Goal: Task Accomplishment & Management: Use online tool/utility

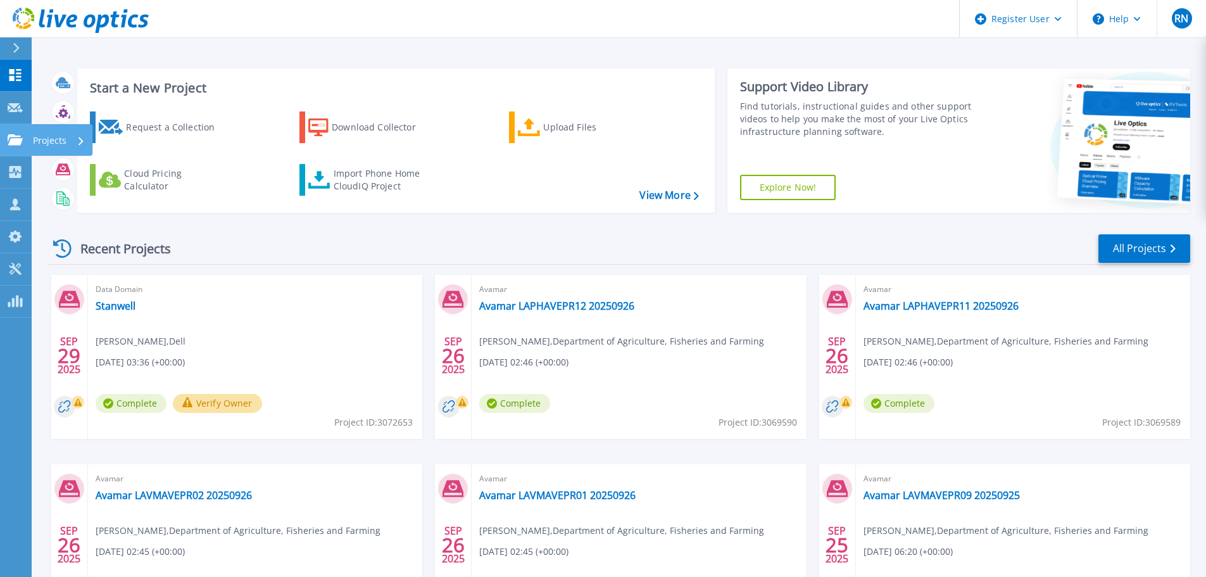
click at [72, 137] on div "Projects" at bounding box center [59, 140] width 52 height 33
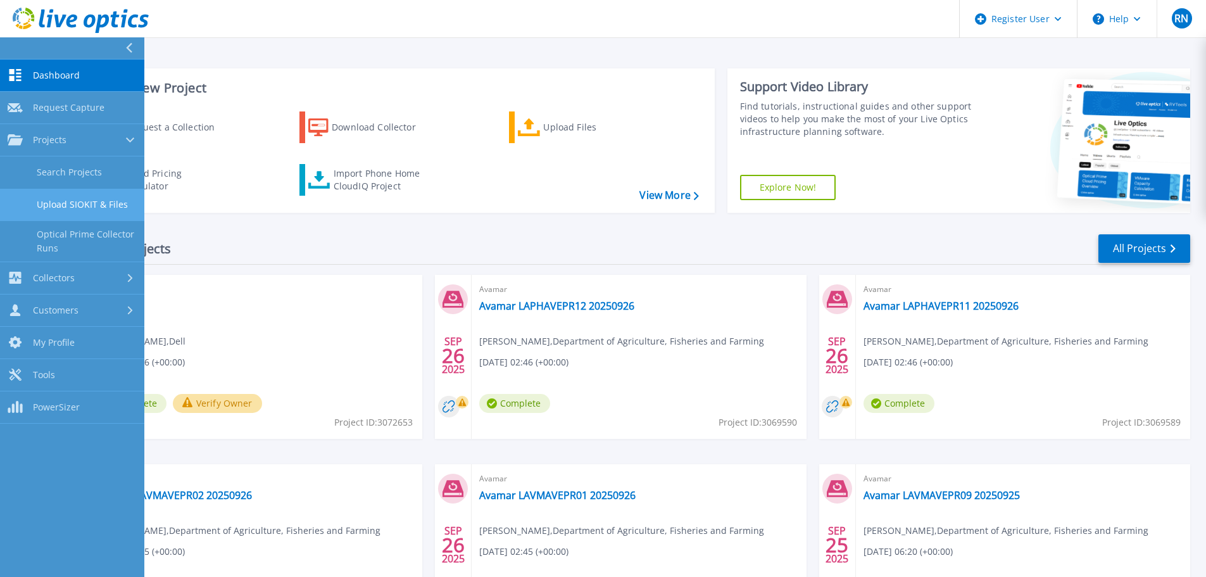
click at [89, 204] on link "Upload SIOKIT & Files" at bounding box center [72, 205] width 144 height 32
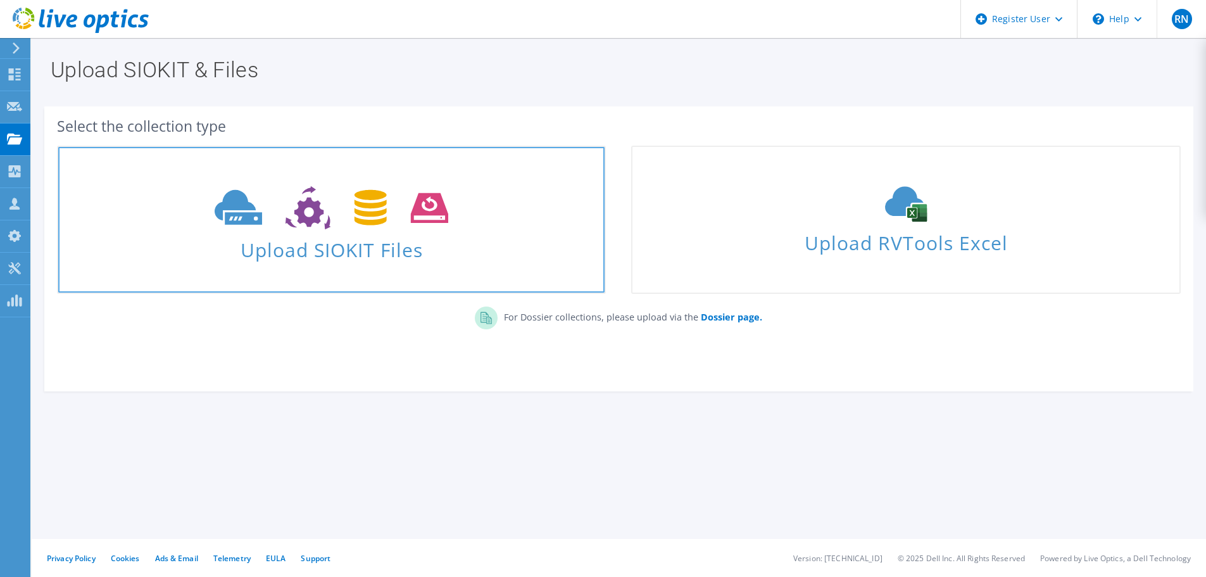
click at [339, 225] on icon at bounding box center [332, 208] width 234 height 44
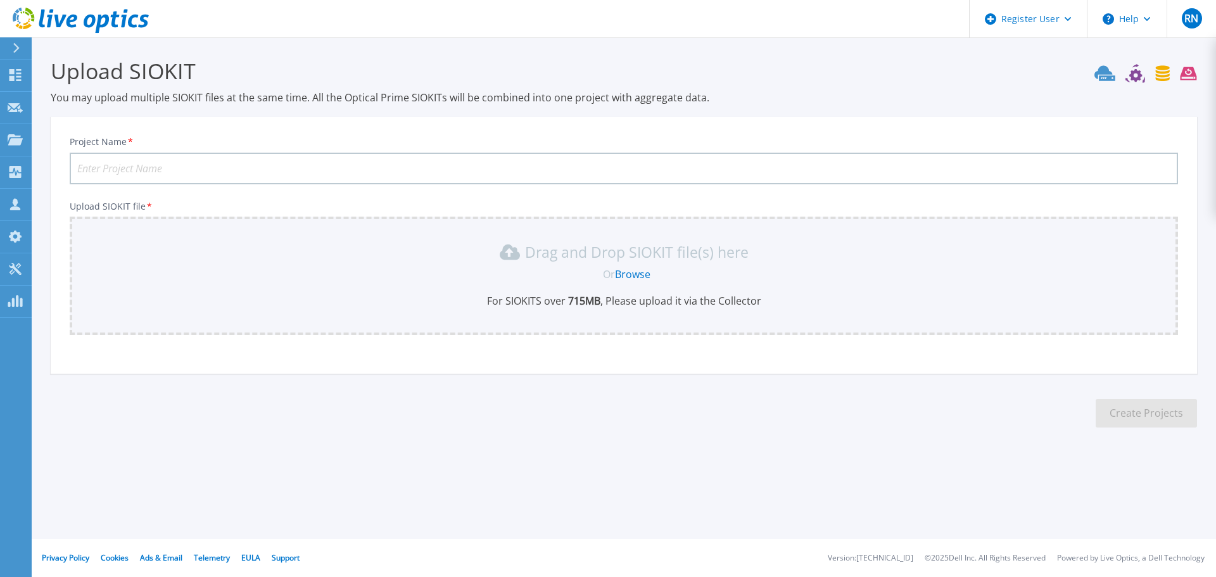
click at [255, 159] on input "Project Name *" at bounding box center [624, 169] width 1108 height 32
type input "BCC"
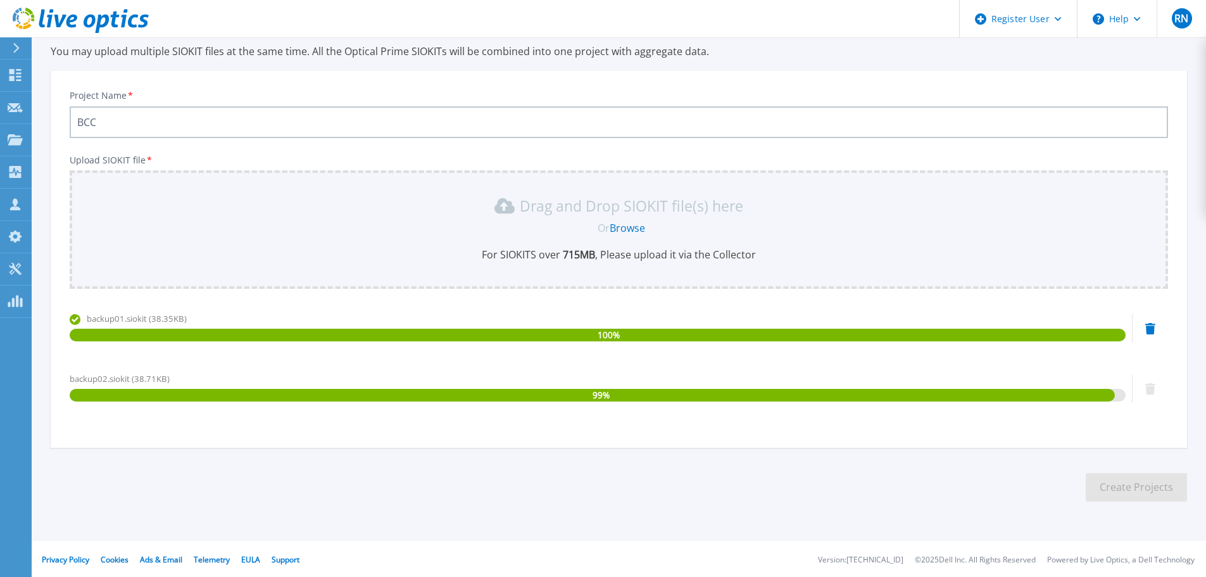
scroll to position [48, 0]
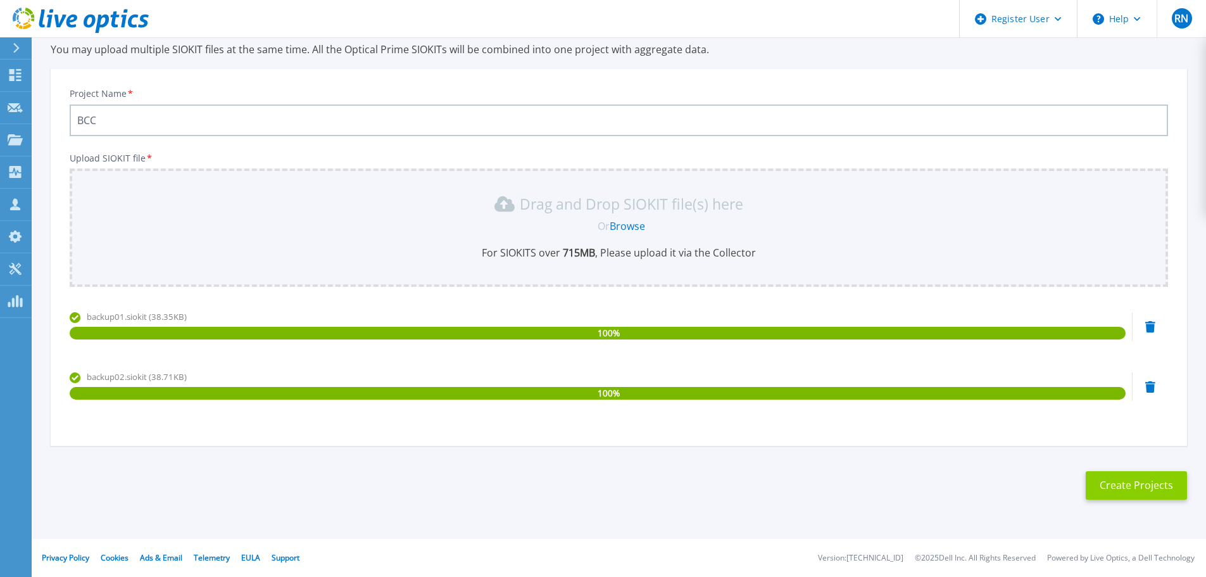
click at [1157, 483] on button "Create Projects" at bounding box center [1136, 485] width 101 height 28
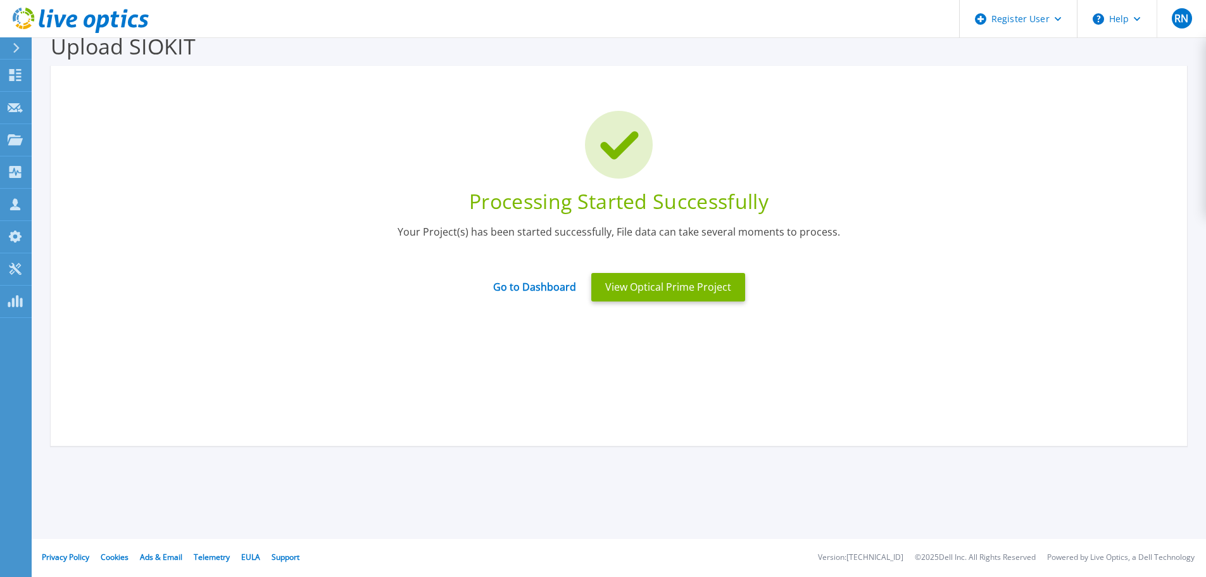
scroll to position [25, 0]
click at [546, 281] on link "Go to Dashboard" at bounding box center [534, 282] width 83 height 25
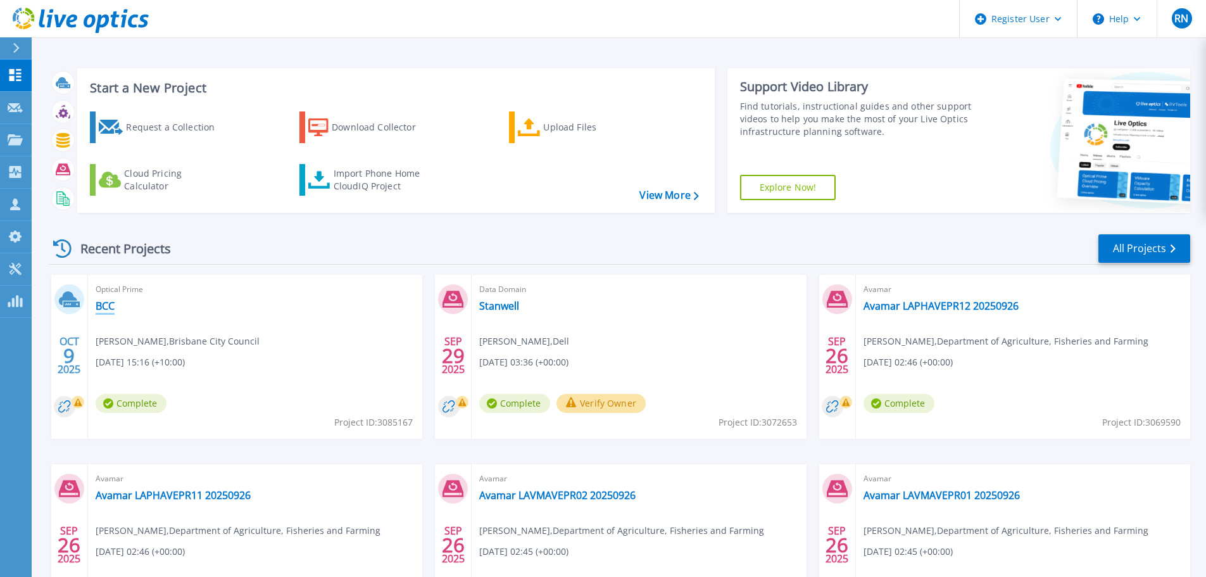
click at [113, 306] on link "BCC" at bounding box center [105, 305] width 19 height 13
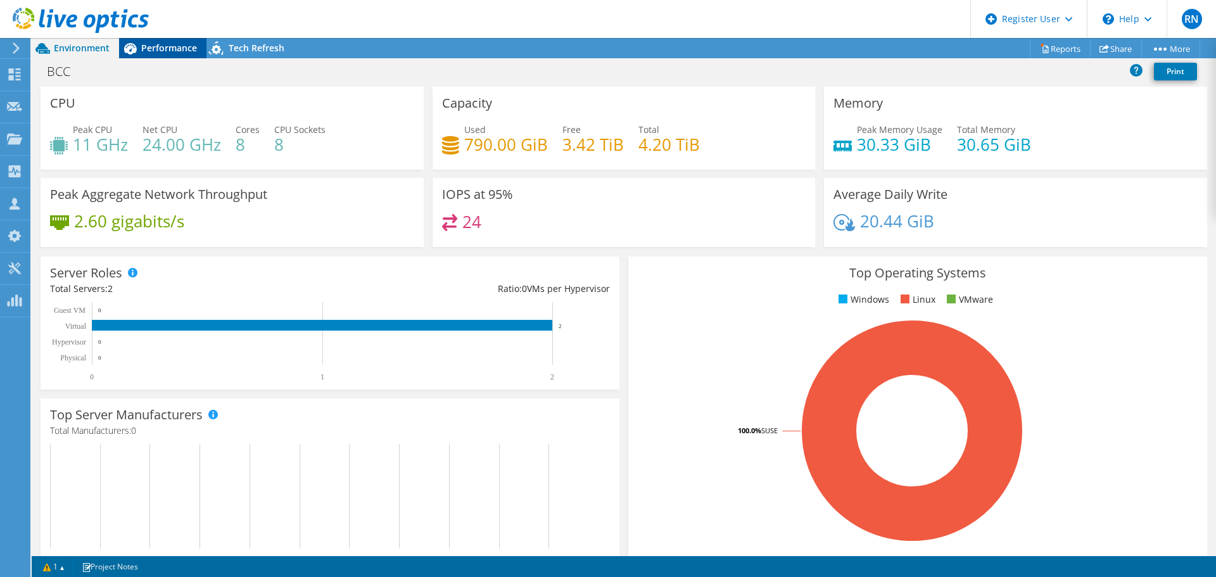
click at [172, 40] on div "Performance" at bounding box center [162, 48] width 87 height 20
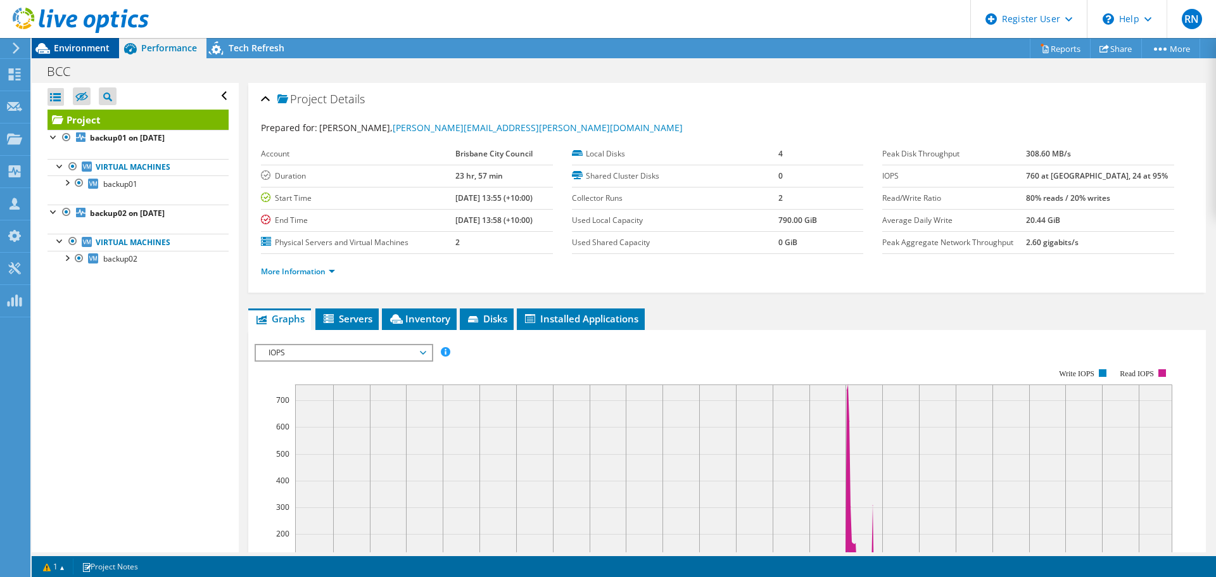
click at [68, 46] on span "Environment" at bounding box center [82, 48] width 56 height 12
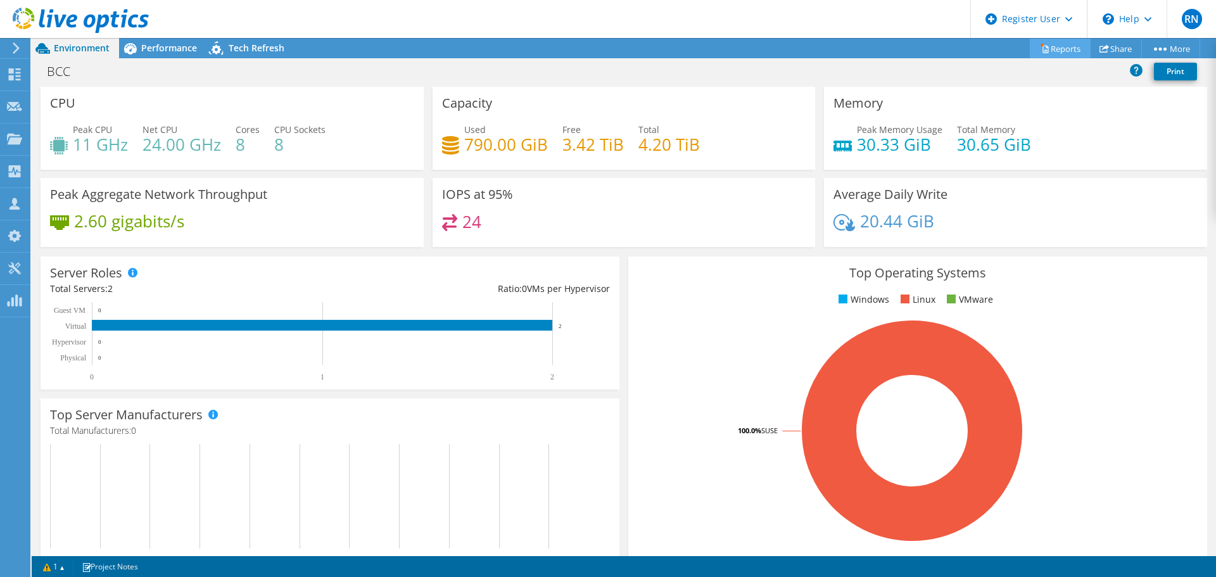
click at [1054, 54] on link "Reports" at bounding box center [1059, 49] width 61 height 20
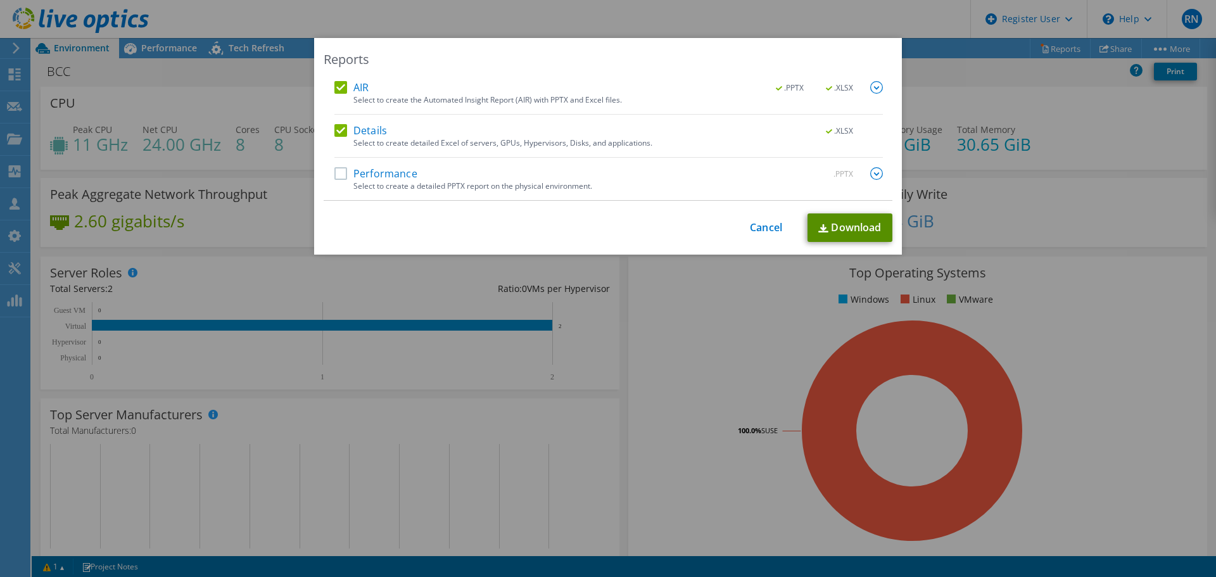
click at [844, 223] on link "Download" at bounding box center [849, 227] width 85 height 28
click at [736, 272] on div "Reports AIR .PPTX .XLSX Select to create the Automated Insight Report (AIR) wit…" at bounding box center [608, 288] width 1216 height 501
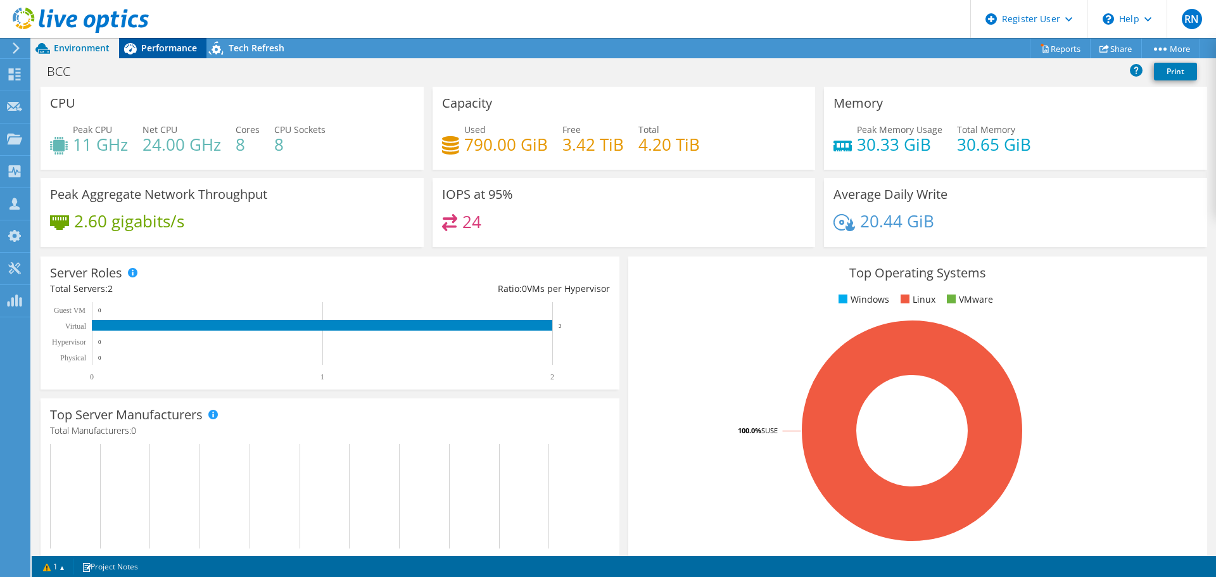
click at [153, 52] on span "Performance" at bounding box center [169, 48] width 56 height 12
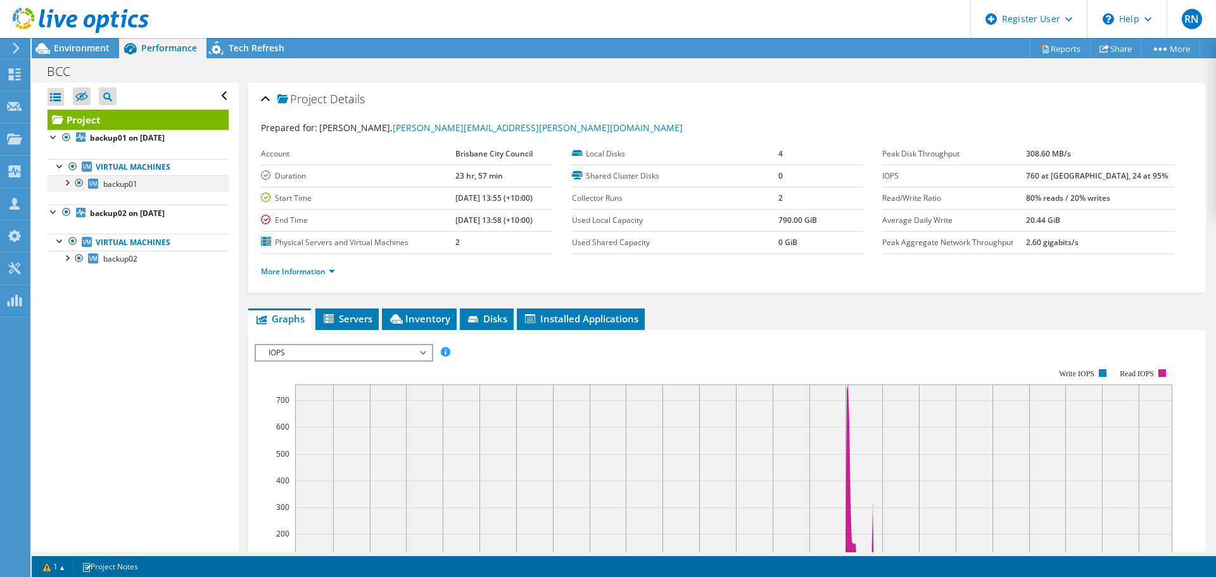
click at [67, 180] on div at bounding box center [66, 181] width 13 height 13
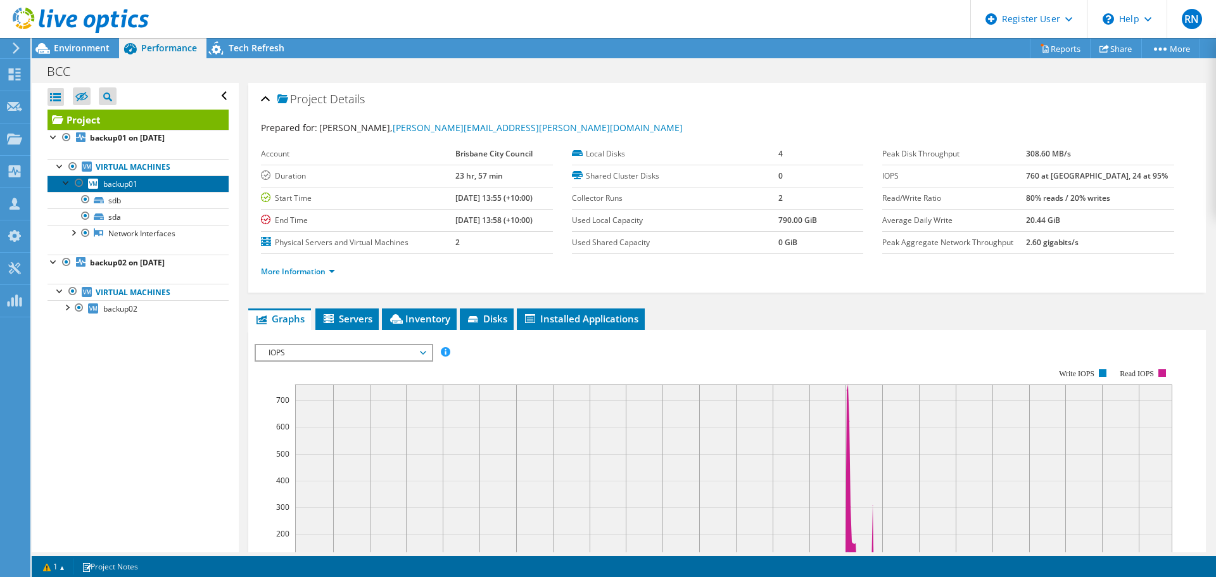
click at [118, 186] on span "backup01" at bounding box center [120, 184] width 34 height 11
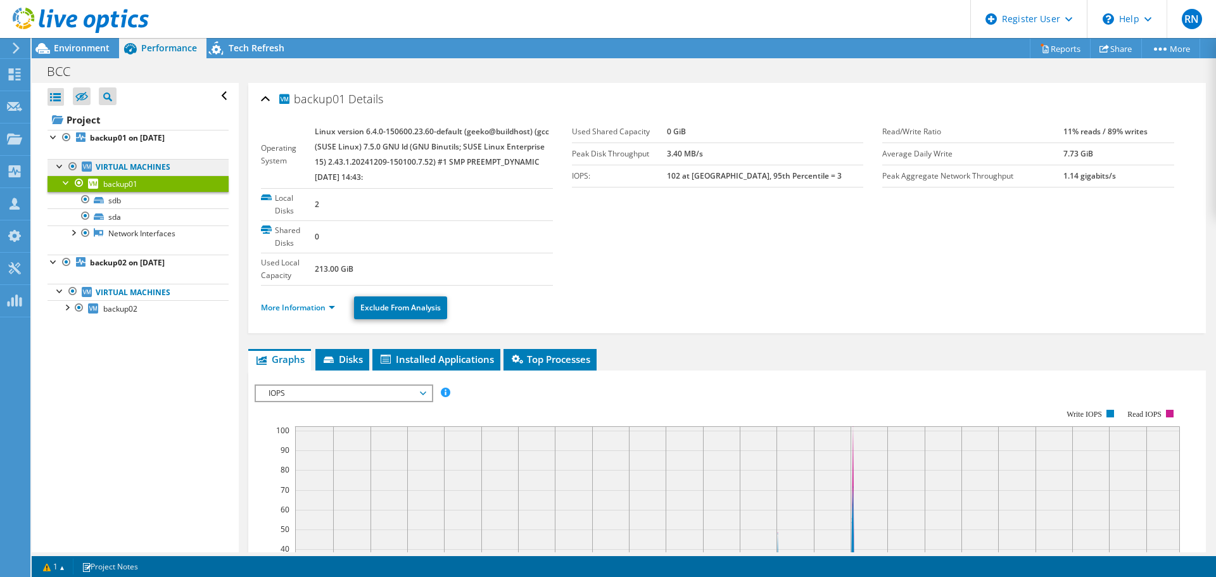
click at [104, 165] on link "Virtual Machines" at bounding box center [137, 167] width 181 height 16
click at [66, 305] on div at bounding box center [66, 306] width 13 height 13
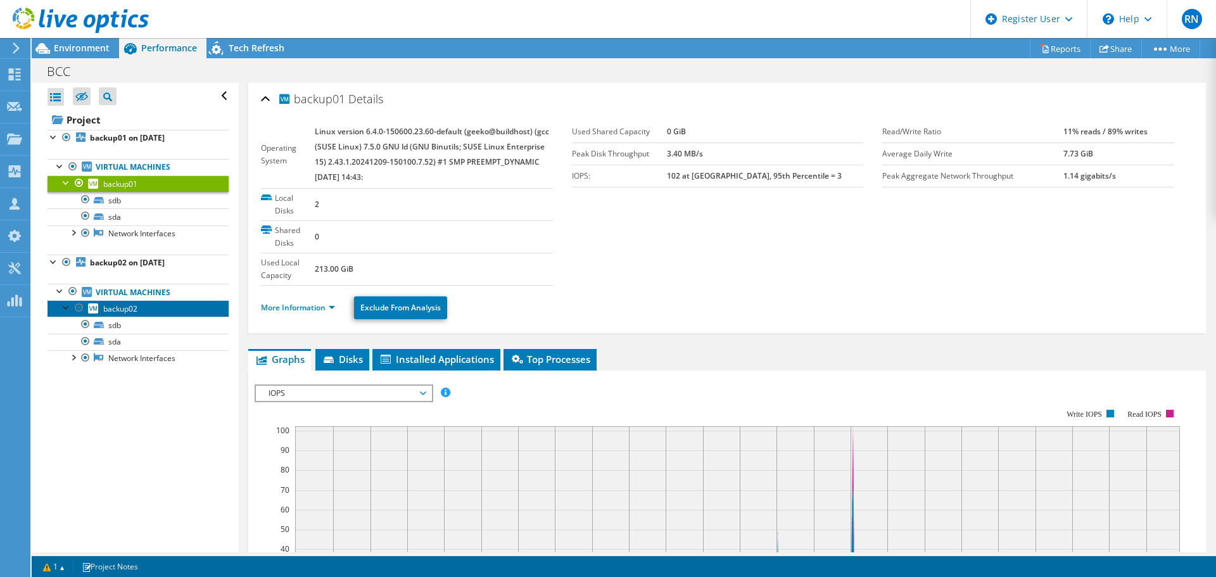
click at [113, 316] on link "backup02" at bounding box center [137, 308] width 181 height 16
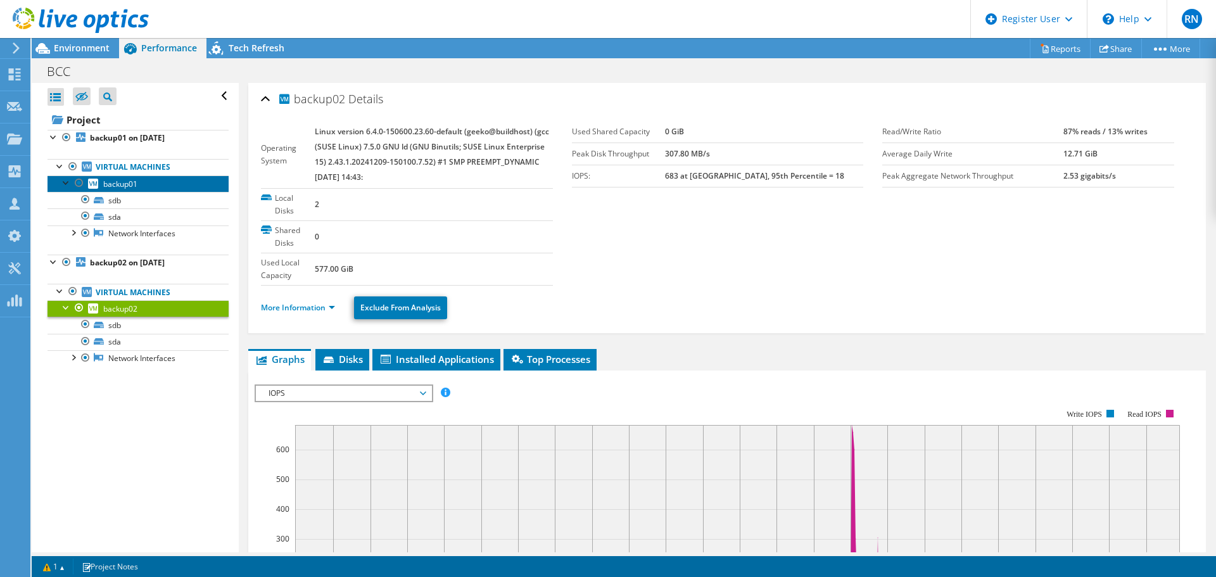
click at [119, 184] on span "backup01" at bounding box center [120, 184] width 34 height 11
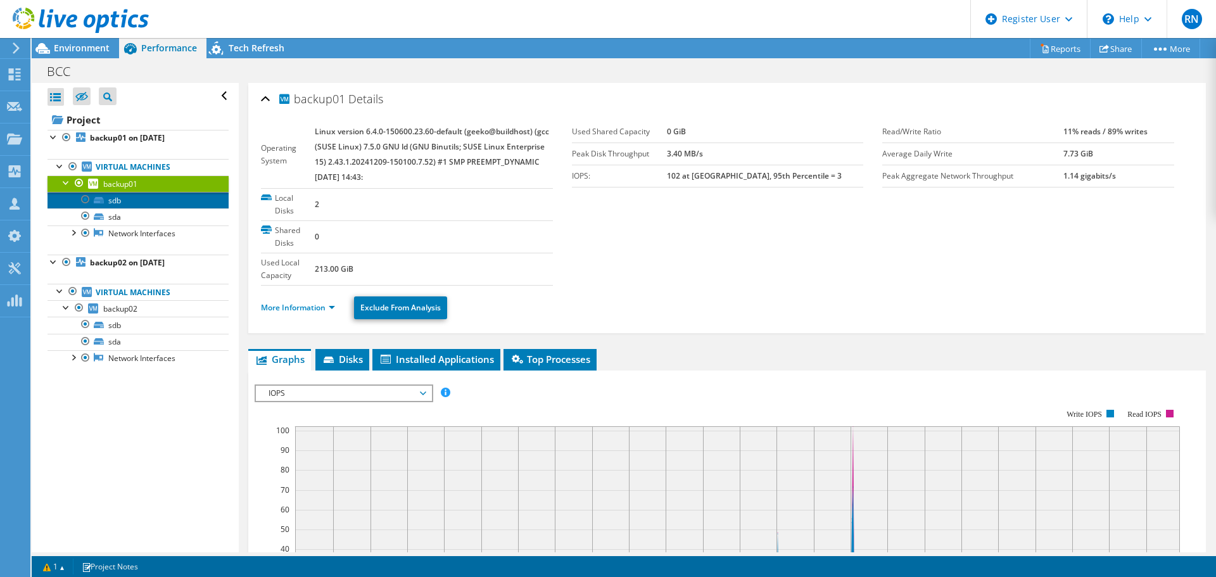
click at [120, 199] on link "sdb" at bounding box center [137, 200] width 181 height 16
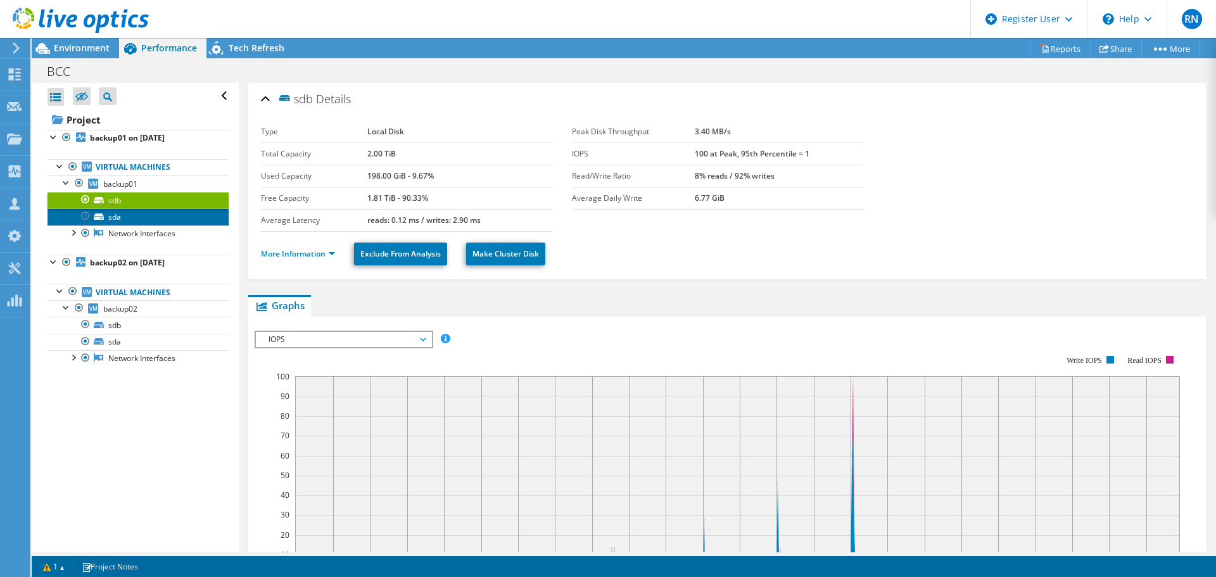
click at [108, 215] on link "sda" at bounding box center [137, 216] width 181 height 16
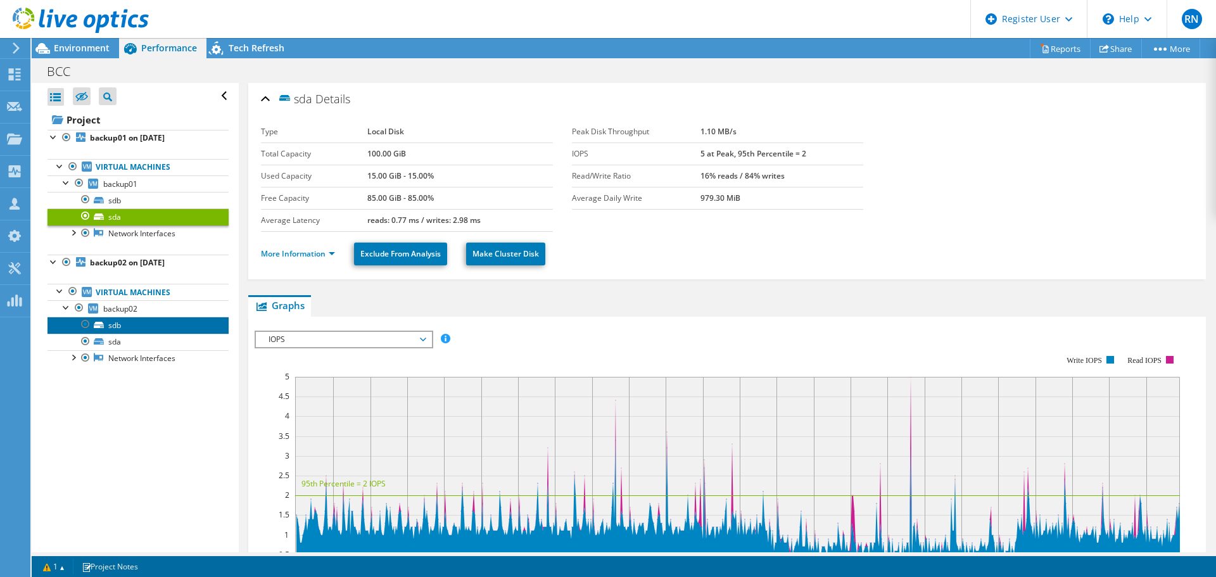
click at [115, 327] on link "sdb" at bounding box center [137, 325] width 181 height 16
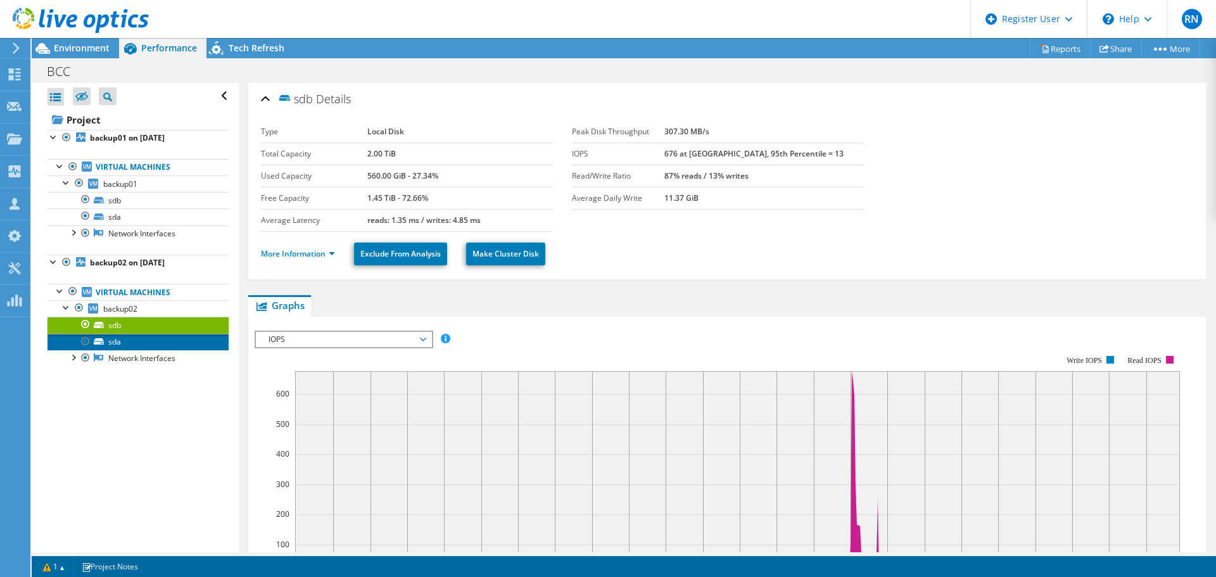
click at [114, 342] on link "sda" at bounding box center [137, 342] width 181 height 16
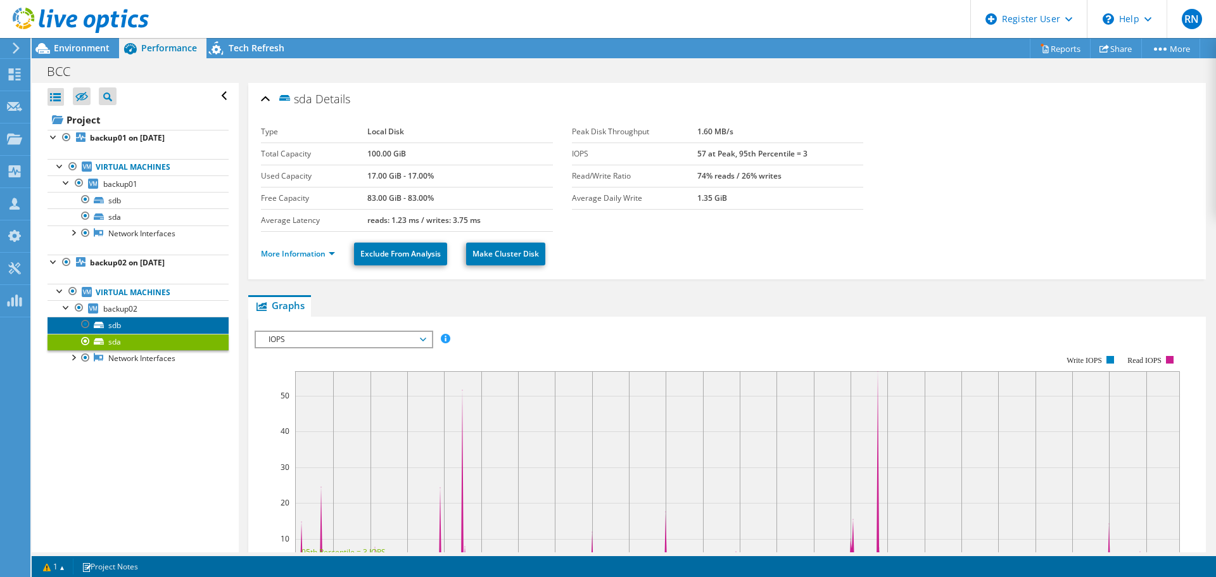
click at [113, 325] on link "sdb" at bounding box center [137, 325] width 181 height 16
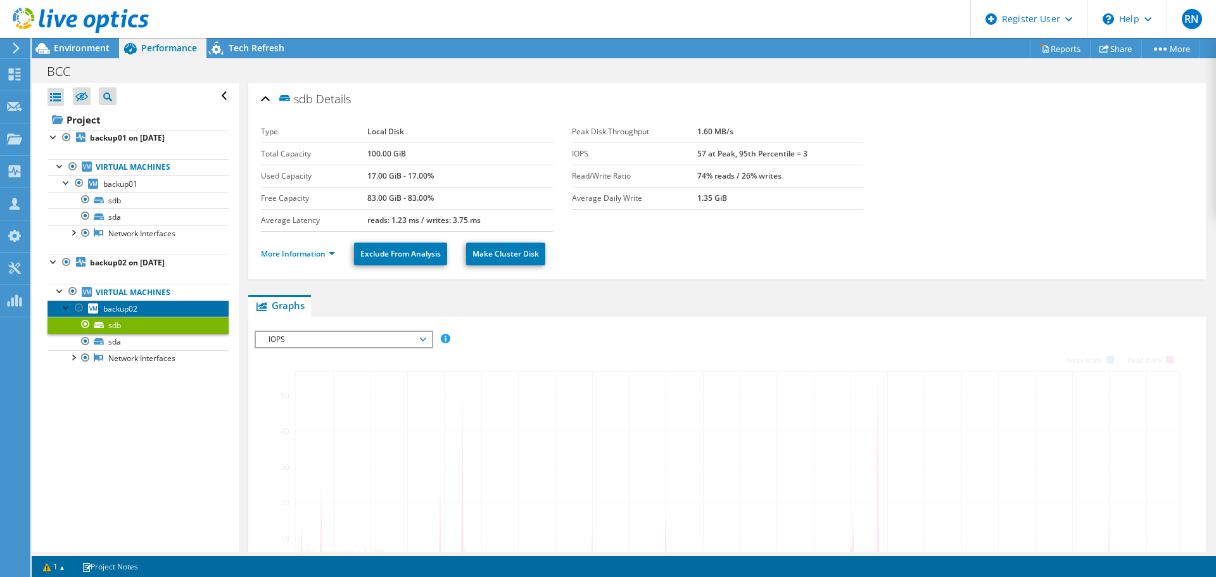
click at [115, 313] on span "backup02" at bounding box center [120, 308] width 34 height 11
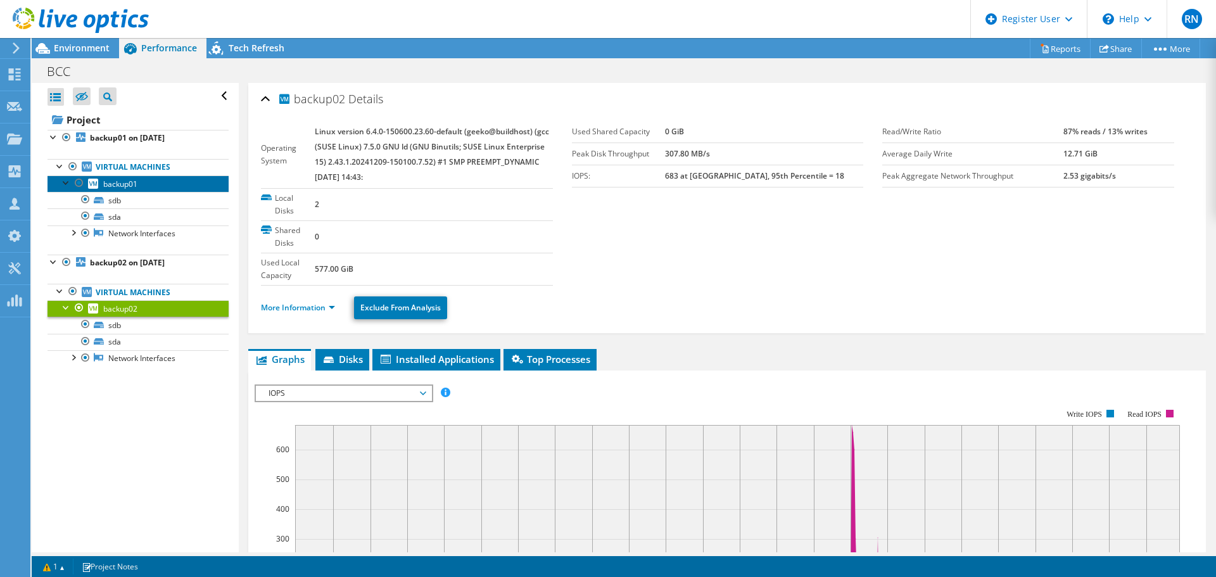
click at [116, 186] on span "backup01" at bounding box center [120, 184] width 34 height 11
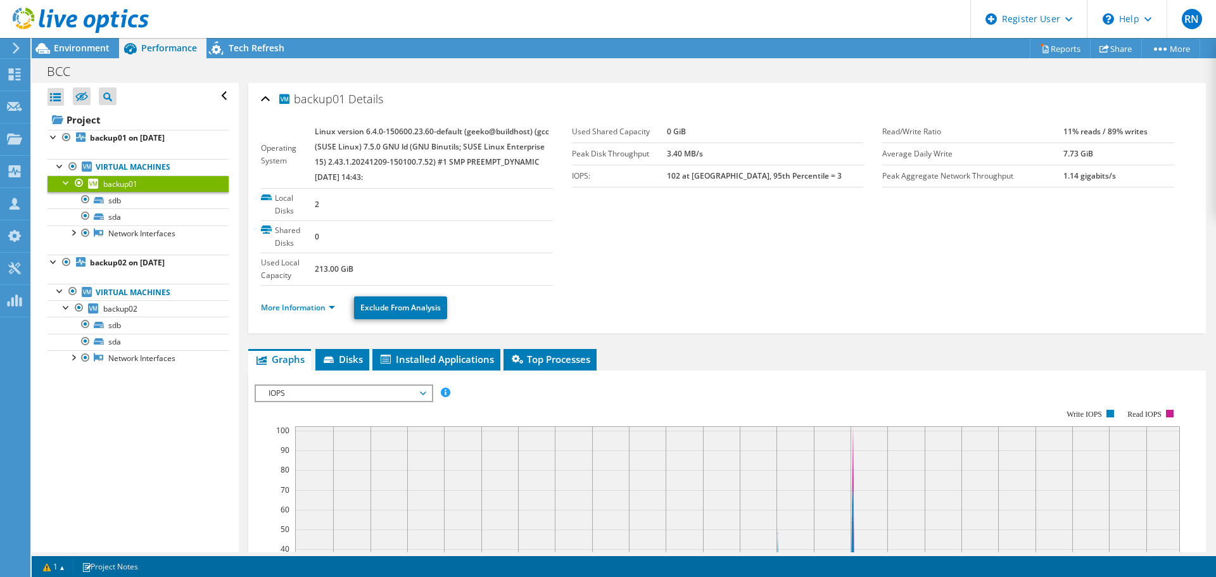
click at [158, 149] on ul "Virtual Machines backup01 sdb sda" at bounding box center [137, 200] width 181 height 108
click at [134, 144] on li "backup01 on 10/9/2025 Virtual Machines backup01 sdb" at bounding box center [137, 192] width 181 height 125
drag, startPoint x: 134, startPoint y: 142, endPoint x: 114, endPoint y: 144, distance: 19.8
click at [132, 142] on b "backup01 on 10/9/2025" at bounding box center [127, 137] width 75 height 11
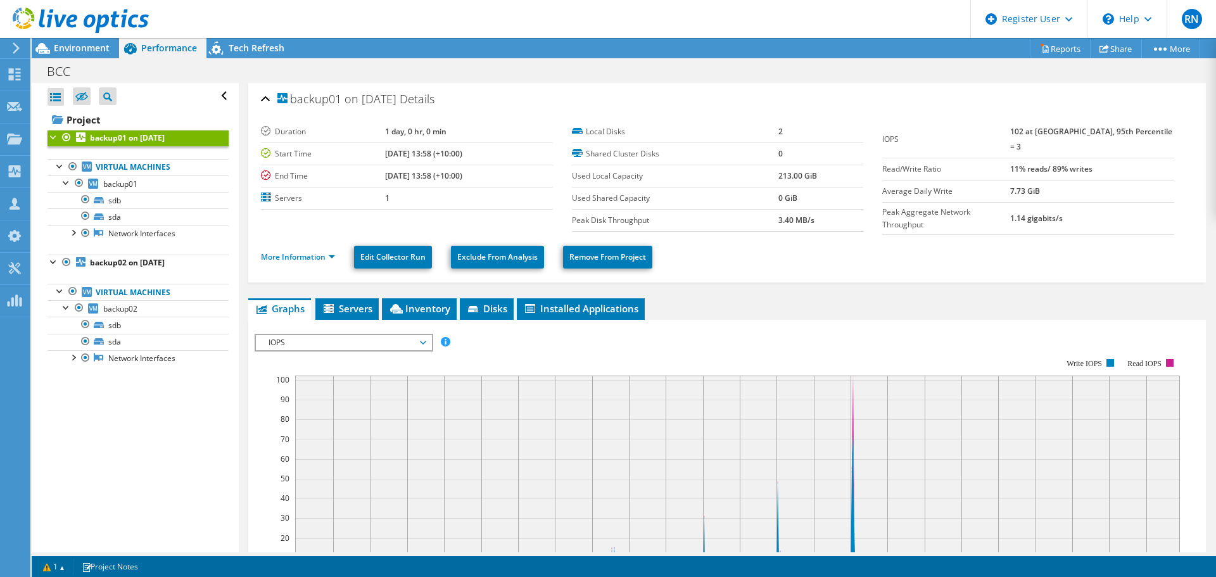
click at [110, 143] on b "backup01 on 10/9/2025" at bounding box center [127, 137] width 75 height 11
click at [111, 186] on span "backup01" at bounding box center [120, 184] width 34 height 11
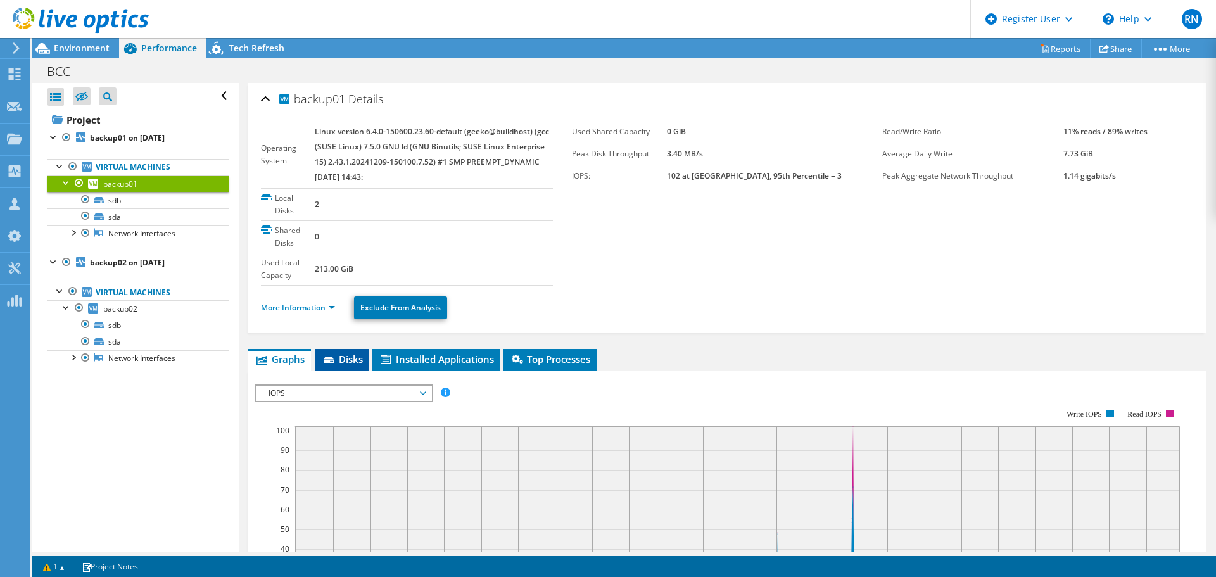
click at [346, 362] on span "Disks" at bounding box center [342, 359] width 41 height 13
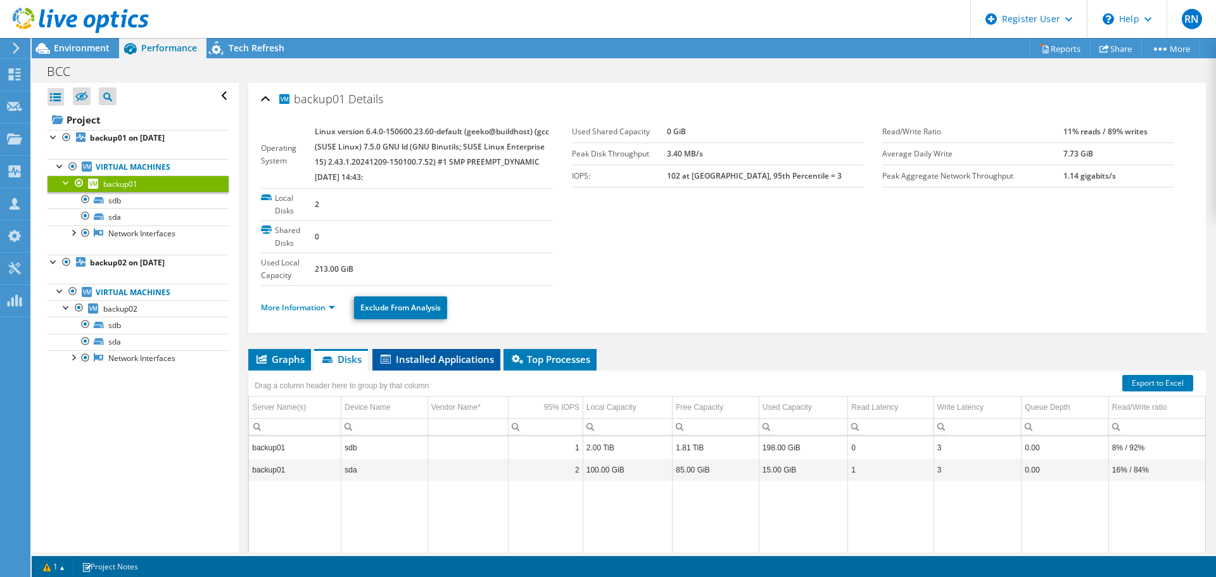
click at [426, 358] on span "Installed Applications" at bounding box center [436, 359] width 115 height 13
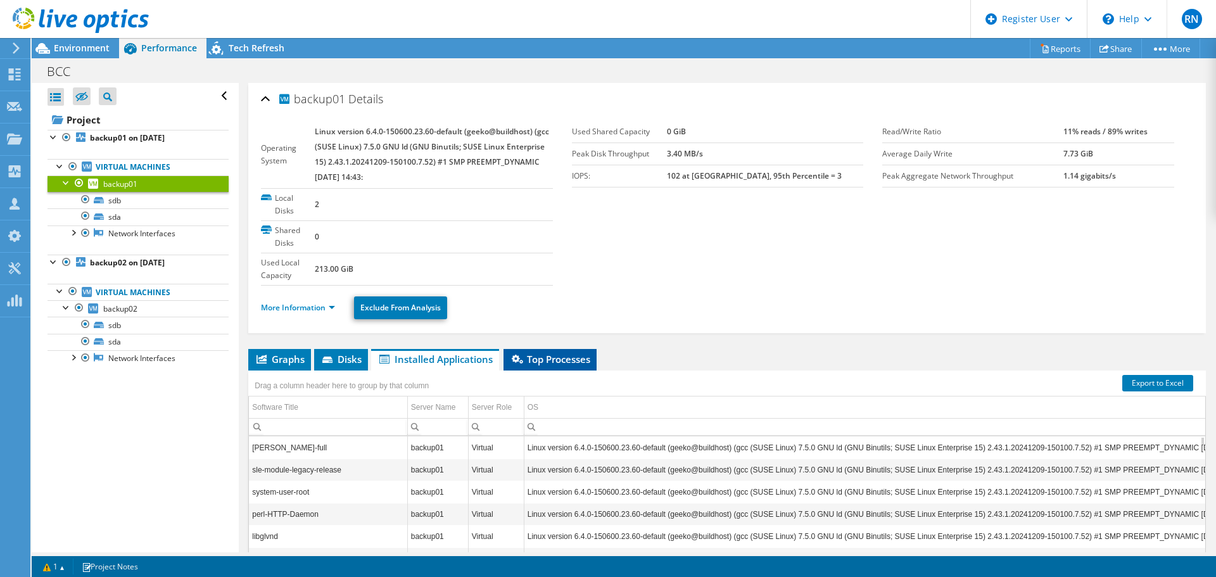
click at [548, 358] on span "Top Processes" at bounding box center [550, 359] width 80 height 13
